Goal: Find specific page/section: Find specific page/section

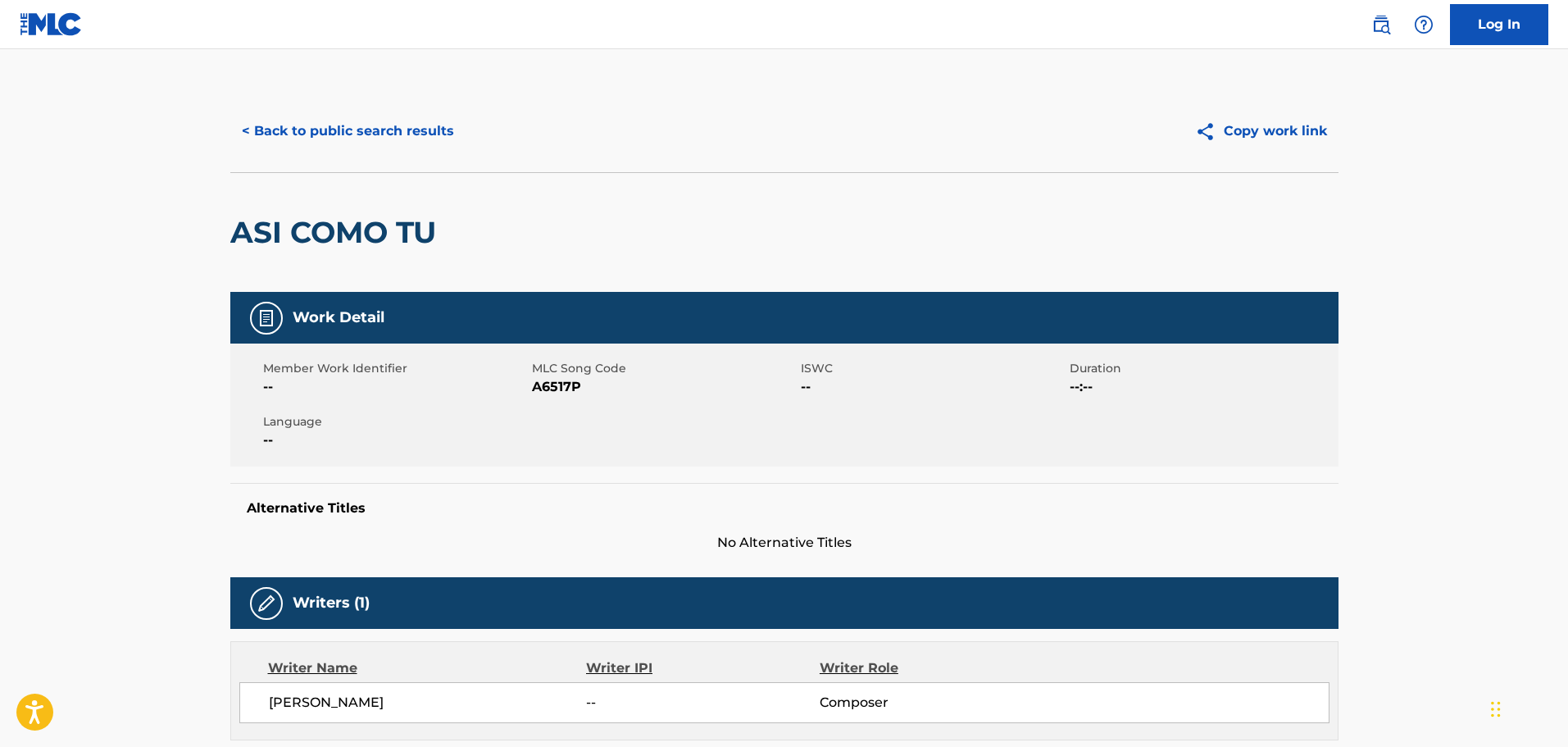
click at [362, 139] on button "< Back to public search results" at bounding box center [348, 131] width 235 height 41
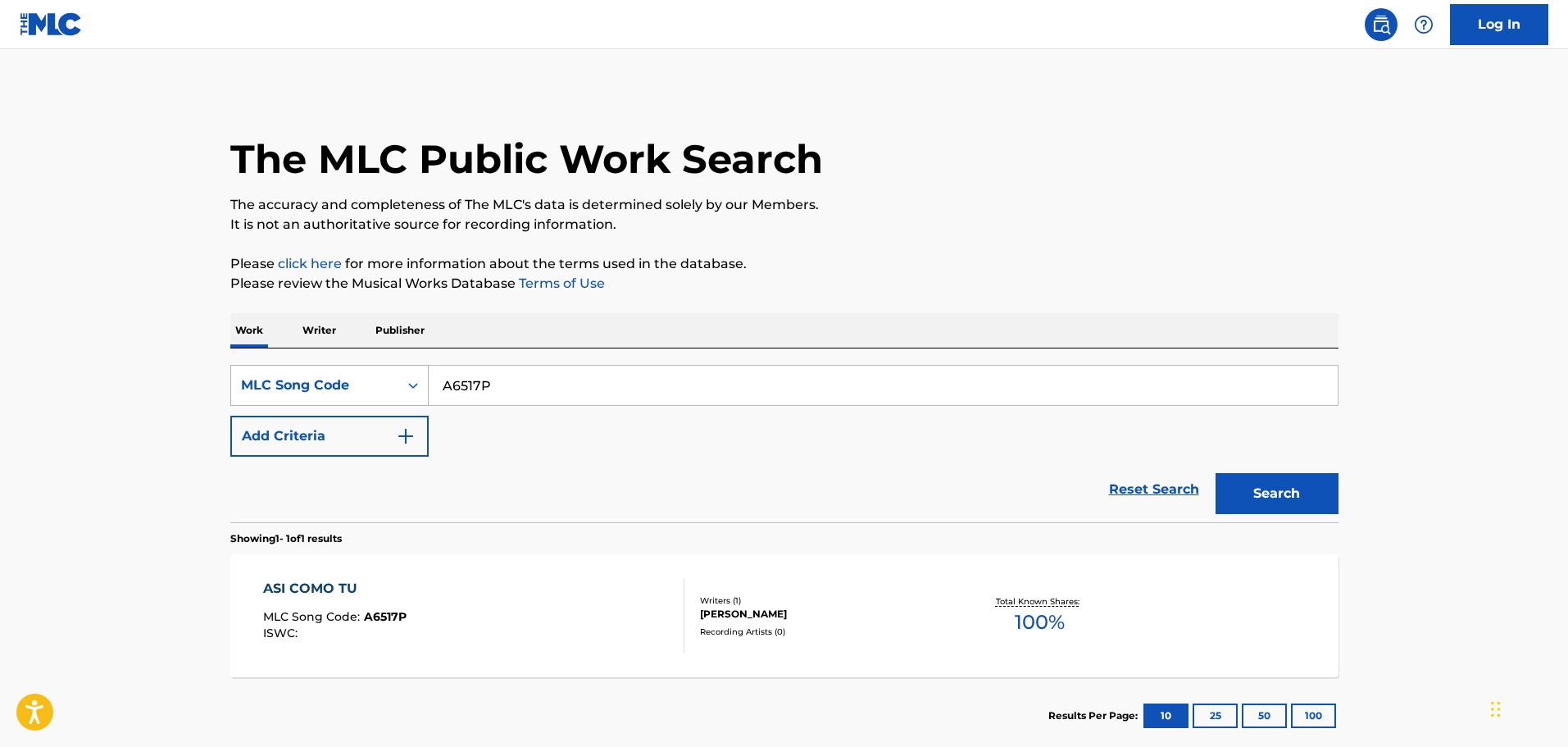
click at [400, 379] on div "Search Form" at bounding box center [413, 385] width 29 height 29
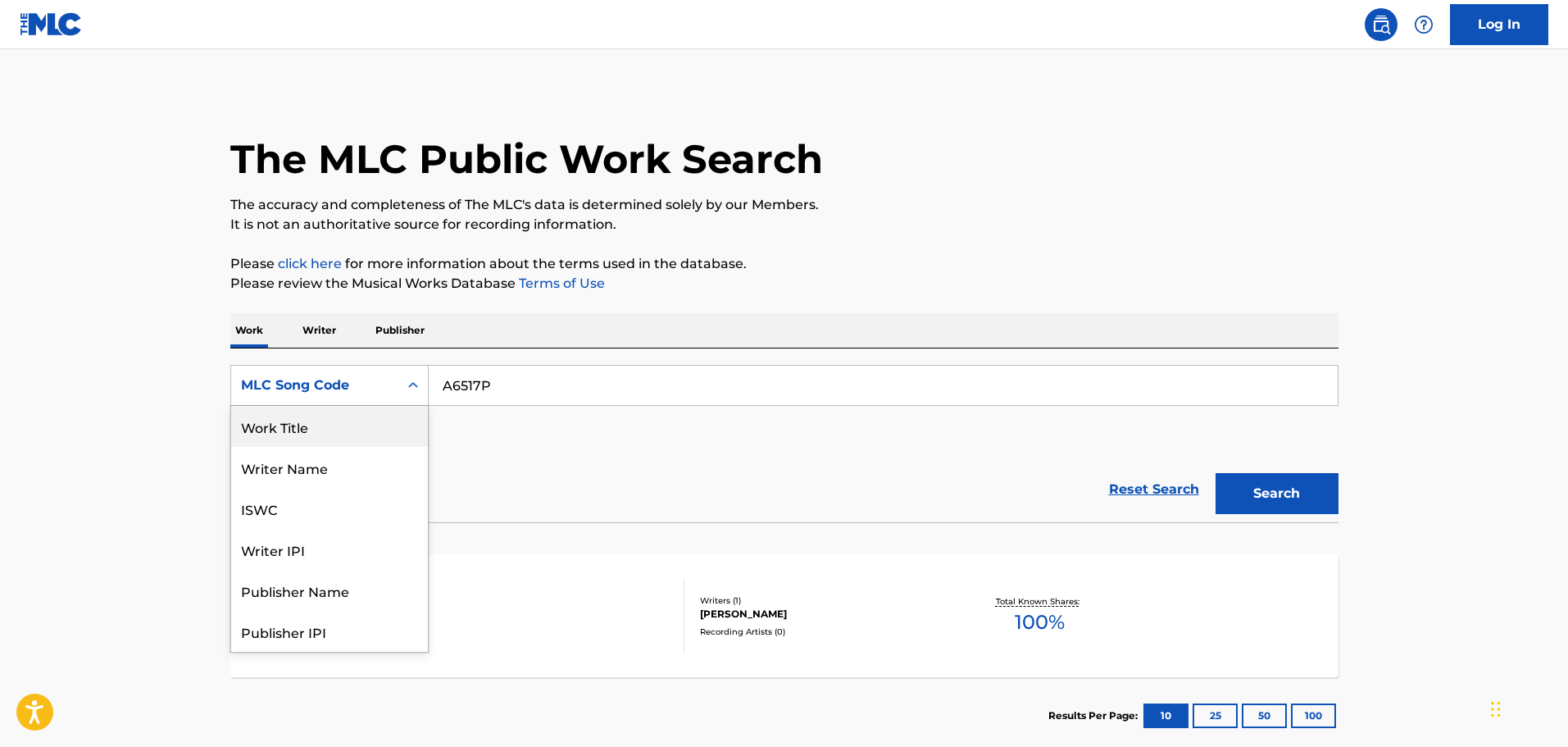
click at [333, 430] on div "Work Title" at bounding box center [330, 426] width 196 height 41
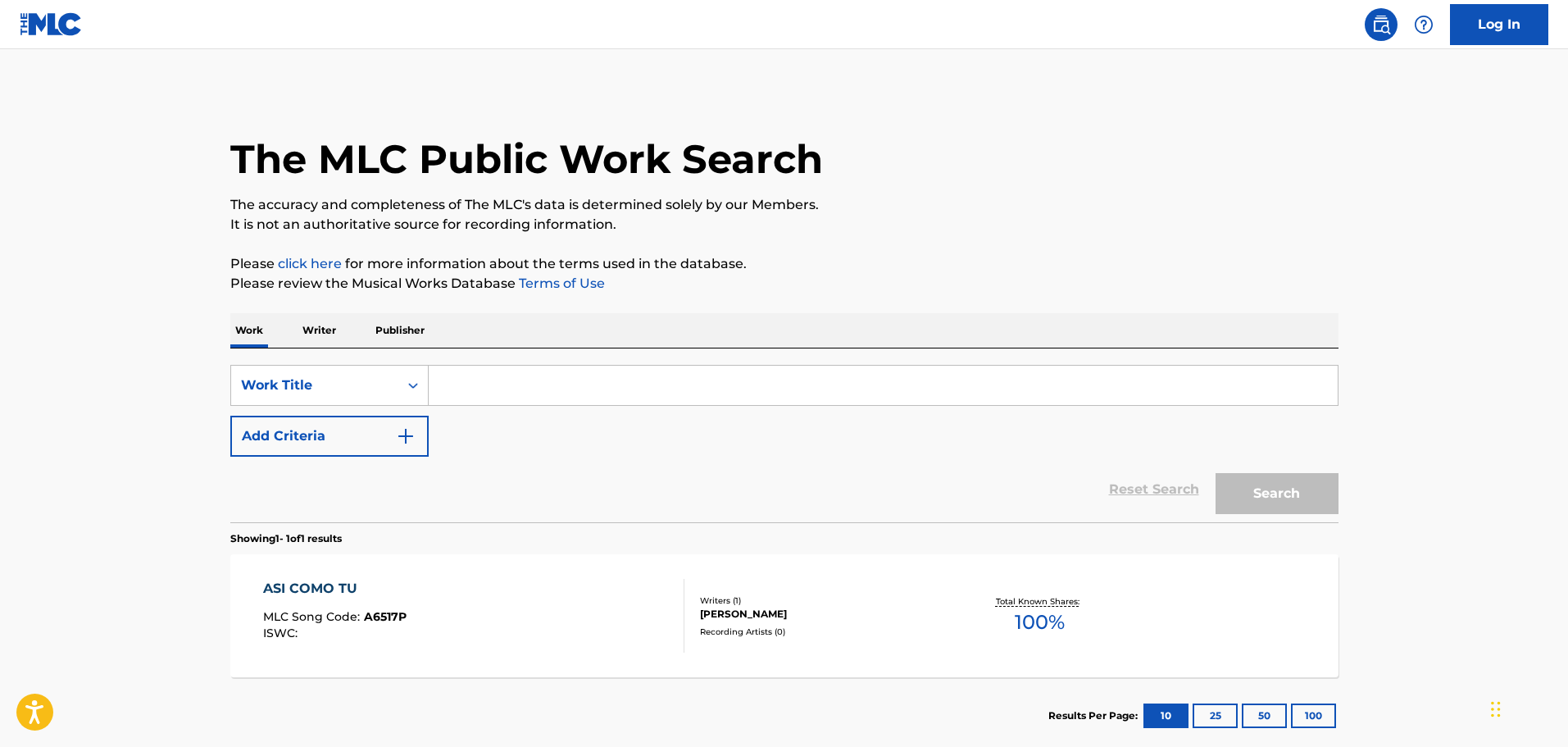
click at [534, 380] on input "Search Form" at bounding box center [883, 385] width 909 height 39
paste input "[PERSON_NAME]"
type input "[PERSON_NAME]"
click at [385, 436] on button "Add Criteria" at bounding box center [330, 437] width 198 height 41
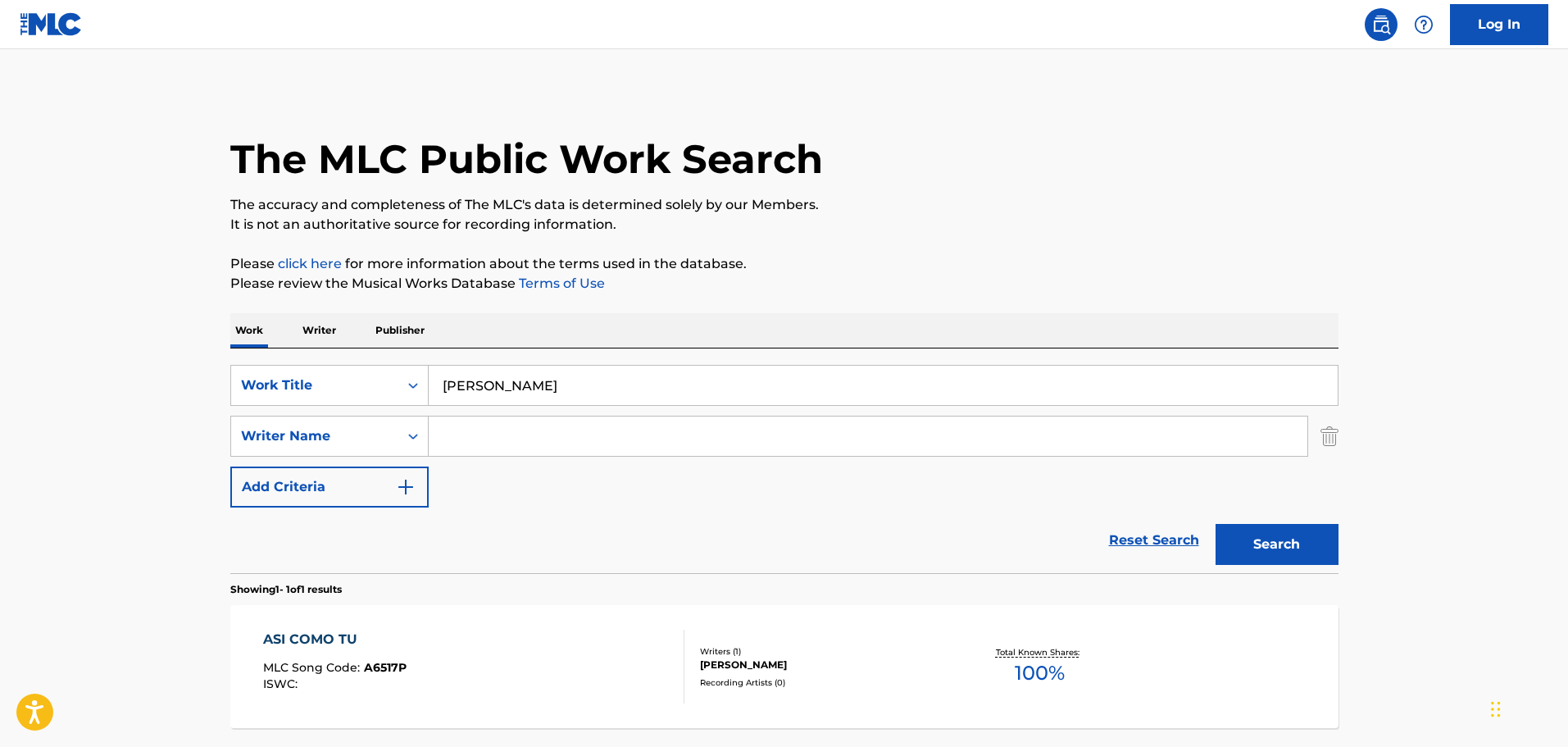
click at [492, 443] on input "Search Form" at bounding box center [868, 436] width 879 height 39
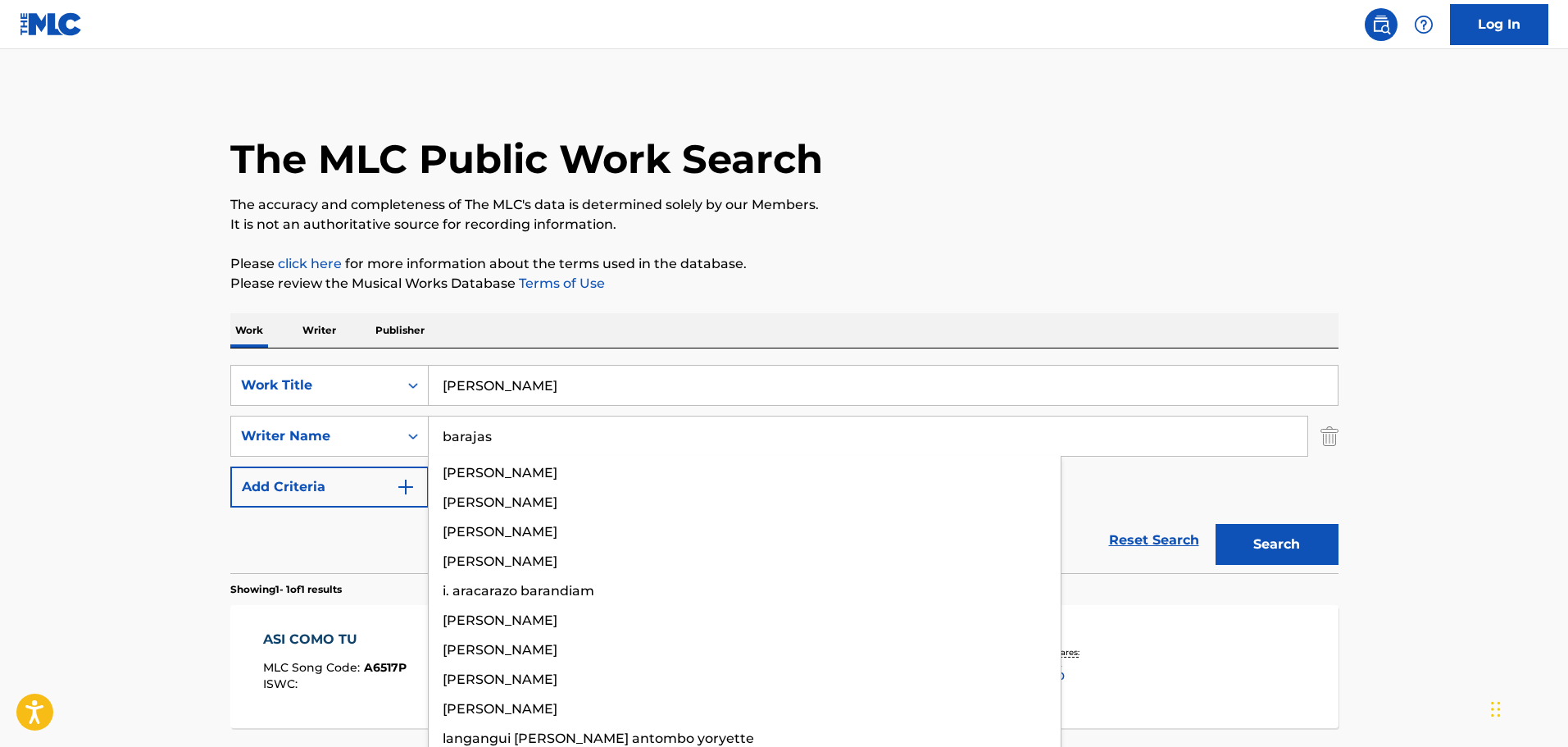
type input "barajas"
click at [1216, 524] on button "Search" at bounding box center [1277, 545] width 123 height 41
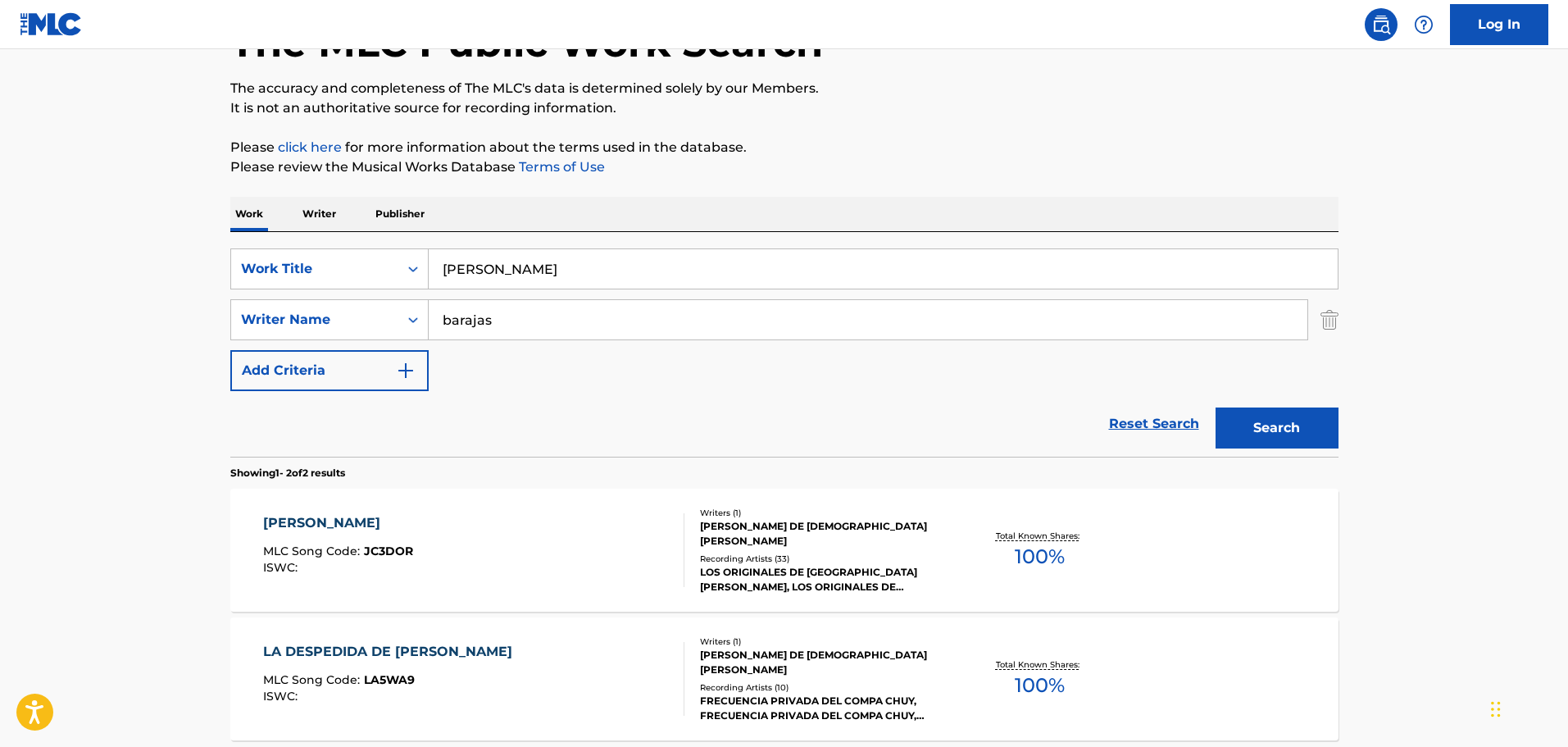
scroll to position [28, 0]
